Goal: Task Accomplishment & Management: Use online tool/utility

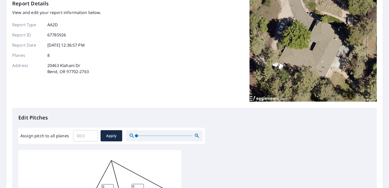
scroll to position [59, 0]
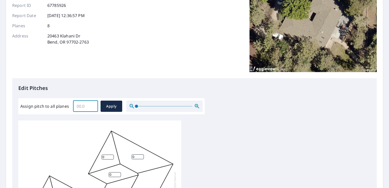
click at [92, 102] on input "Assign pitch to all planes" at bounding box center [85, 106] width 25 height 14
click at [83, 106] on input "Assign pitch to all planes" at bounding box center [85, 106] width 25 height 14
type input "5"
click at [111, 106] on span "Apply" at bounding box center [112, 106] width 14 height 6
type input "5"
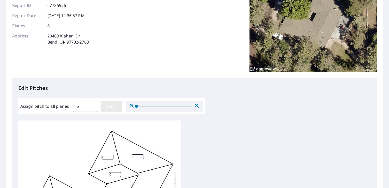
type input "5"
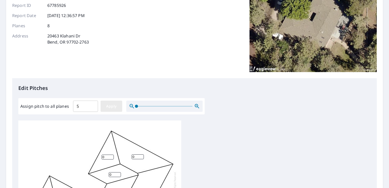
type input "5"
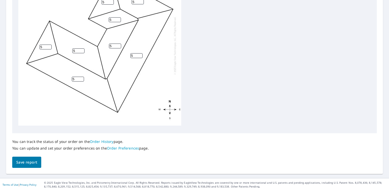
scroll to position [215, 0]
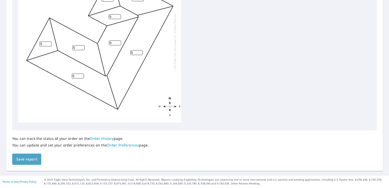
click at [32, 158] on span "Save report" at bounding box center [26, 159] width 21 height 6
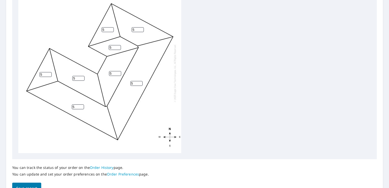
scroll to position [5, 0]
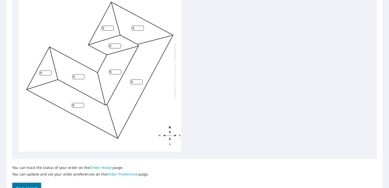
click at [32, 186] on span "Save report" at bounding box center [26, 188] width 21 height 6
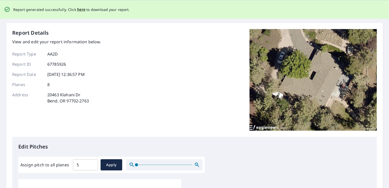
scroll to position [0, 0]
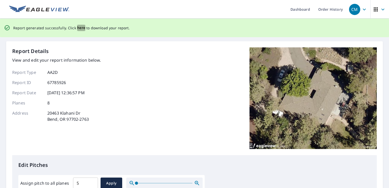
click at [80, 29] on span "here" at bounding box center [81, 28] width 8 height 6
